Goal: Task Accomplishment & Management: Use online tool/utility

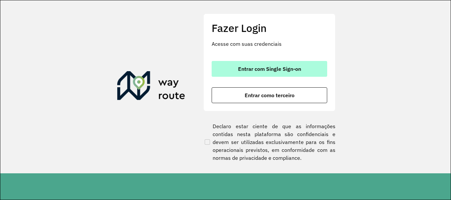
click at [261, 67] on span "Entrar com Single Sign-on" at bounding box center [269, 68] width 63 height 5
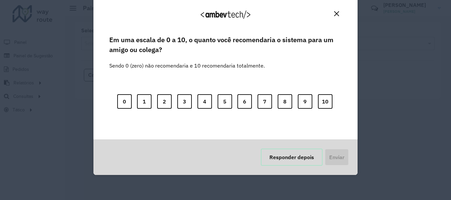
click at [298, 157] on button "Responder depois" at bounding box center [292, 157] width 62 height 17
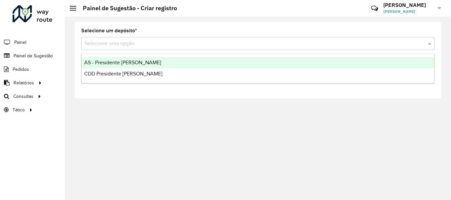
click at [113, 44] on input "text" at bounding box center [250, 44] width 333 height 8
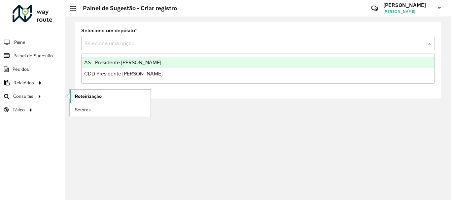
click at [84, 97] on span "Roteirização" at bounding box center [88, 96] width 27 height 7
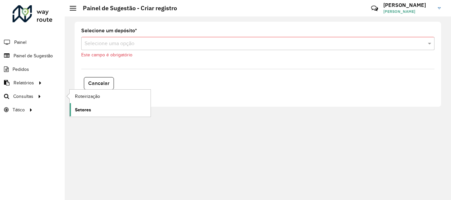
click at [81, 111] on span "Setores" at bounding box center [83, 110] width 16 height 7
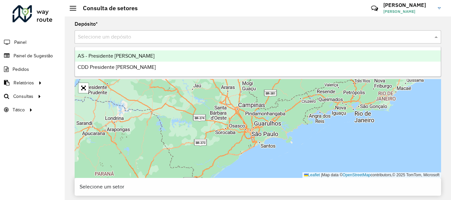
click at [204, 39] on input "text" at bounding box center [251, 37] width 346 height 8
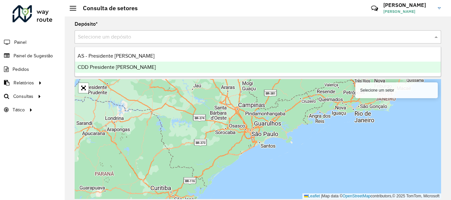
click at [183, 65] on div "CDD Presidente [PERSON_NAME]" at bounding box center [258, 67] width 366 height 11
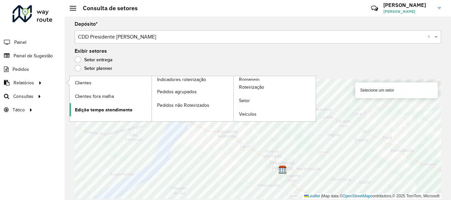
click at [127, 112] on span "Edição tempo atendimento" at bounding box center [103, 110] width 57 height 7
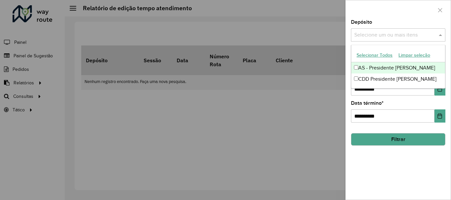
click at [385, 37] on input "text" at bounding box center [394, 35] width 84 height 8
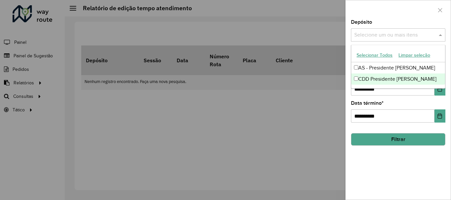
click at [382, 78] on div "CDD Presidente [PERSON_NAME]" at bounding box center [398, 79] width 94 height 11
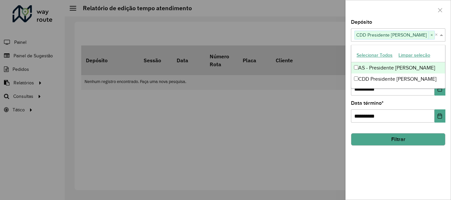
click at [413, 9] on div at bounding box center [397, 9] width 105 height 19
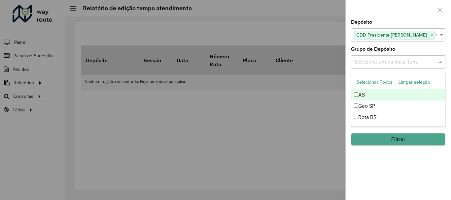
click at [405, 63] on input "text" at bounding box center [394, 62] width 84 height 8
click at [384, 82] on button "Selecionar Todos" at bounding box center [374, 82] width 42 height 10
click at [393, 164] on div "**********" at bounding box center [397, 110] width 105 height 180
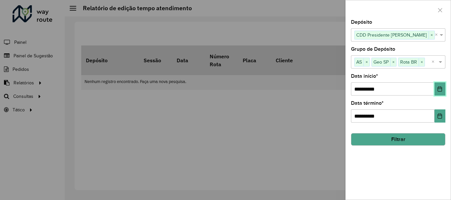
click at [440, 88] on icon "Choose Date" at bounding box center [439, 88] width 5 height 5
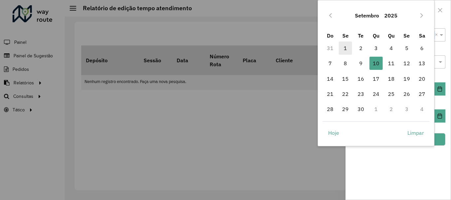
click at [347, 49] on span "1" at bounding box center [345, 48] width 13 height 13
type input "**********"
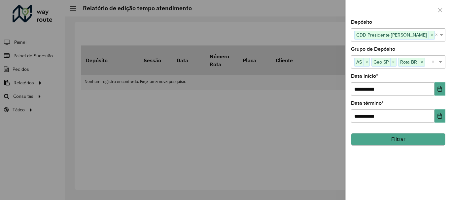
click at [409, 161] on div "**********" at bounding box center [397, 110] width 105 height 180
click at [409, 136] on button "Filtrar" at bounding box center [398, 139] width 94 height 13
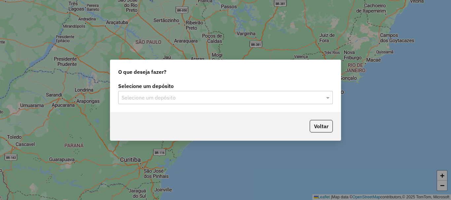
click at [313, 99] on input "text" at bounding box center [218, 98] width 195 height 8
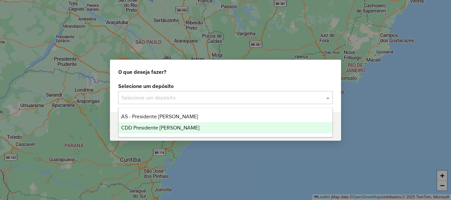
click at [196, 127] on div "CDD Presidente [PERSON_NAME]" at bounding box center [225, 127] width 214 height 11
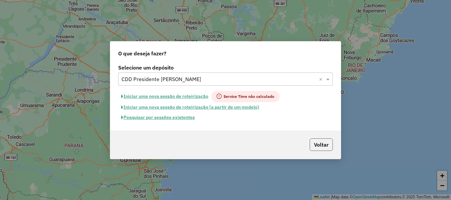
click at [320, 143] on button "Voltar" at bounding box center [320, 145] width 23 height 13
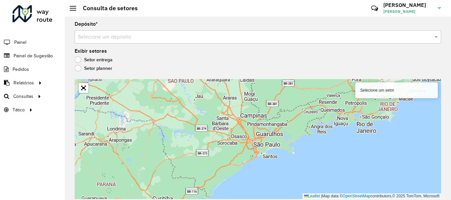
click at [178, 37] on input "text" at bounding box center [251, 37] width 346 height 8
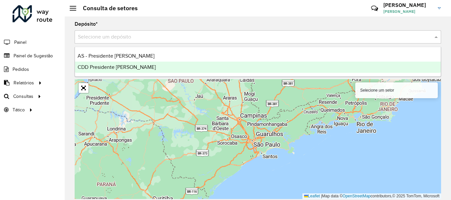
click at [167, 69] on div "CDD Presidente [PERSON_NAME]" at bounding box center [258, 67] width 366 height 11
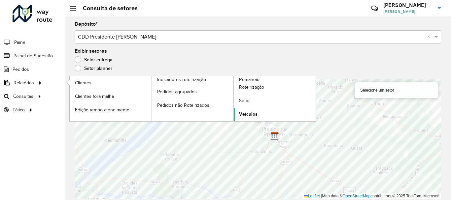
click at [251, 115] on span "Veículos" at bounding box center [248, 114] width 18 height 7
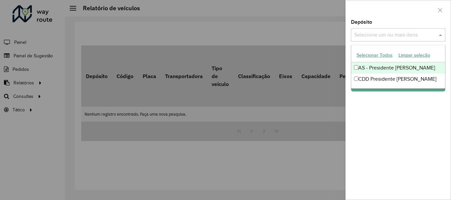
click at [425, 32] on input "text" at bounding box center [394, 35] width 84 height 8
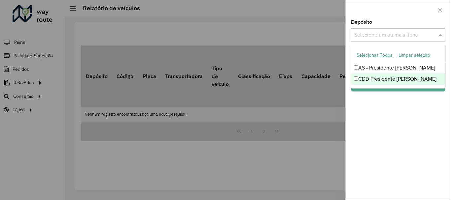
click at [384, 77] on div "CDD Presidente [PERSON_NAME]" at bounding box center [398, 79] width 94 height 11
click at [385, 107] on div "Depósito Selecione um ou mais itens CDD Presidente [PERSON_NAME] × × Grupo de D…" at bounding box center [397, 110] width 105 height 180
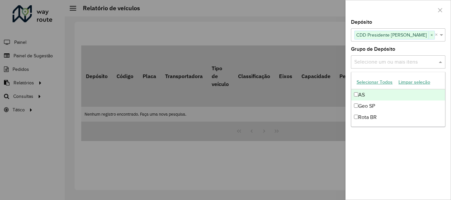
click at [404, 62] on input "text" at bounding box center [394, 62] width 84 height 8
click at [385, 81] on button "Selecionar Todos" at bounding box center [374, 82] width 42 height 10
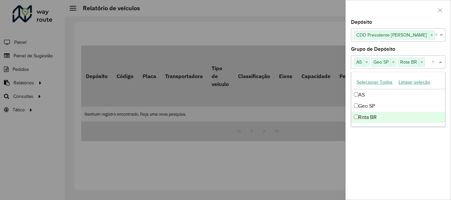
click at [403, 146] on div "Depósito Selecione um ou mais itens CDD Presidente [PERSON_NAME] × × Grupo de D…" at bounding box center [397, 110] width 105 height 180
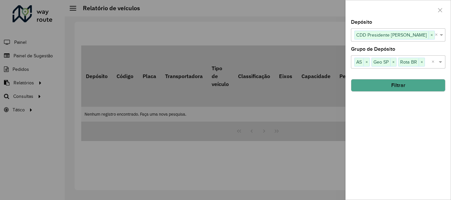
click at [406, 85] on button "Filtrar" at bounding box center [398, 85] width 94 height 13
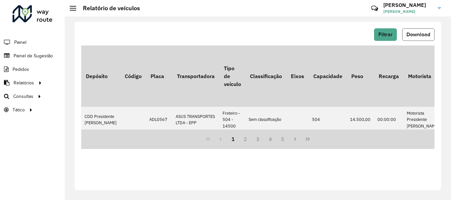
click at [415, 35] on span "Download" at bounding box center [418, 35] width 24 height 6
